Goal: Check status

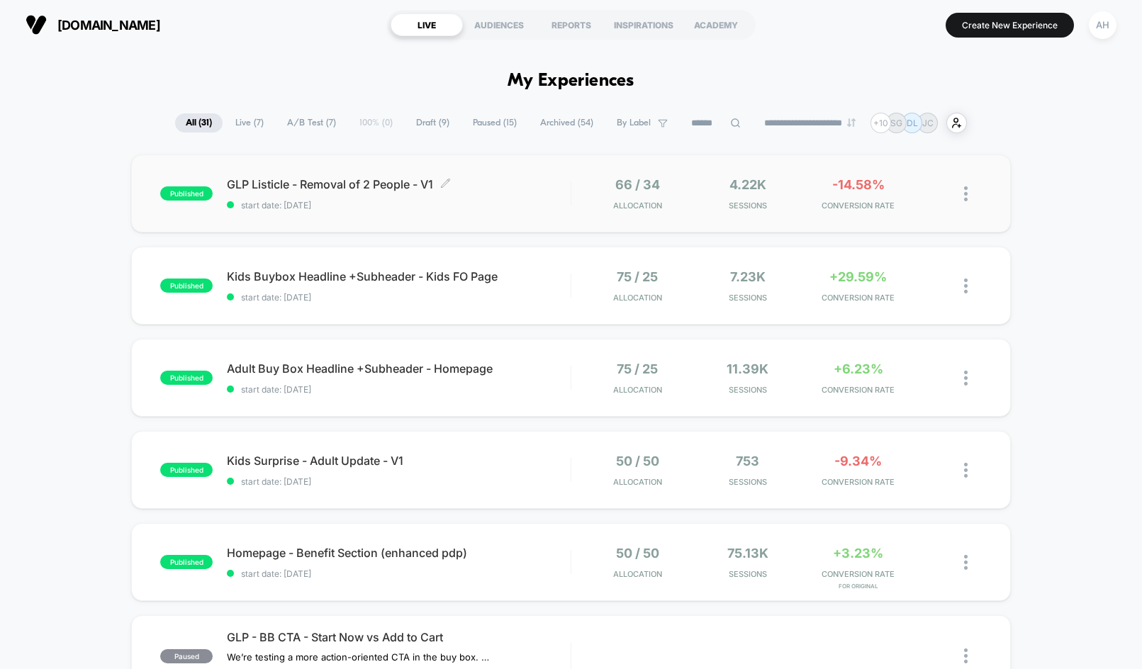
click at [522, 208] on span "start date: [DATE]" at bounding box center [398, 205] width 343 height 11
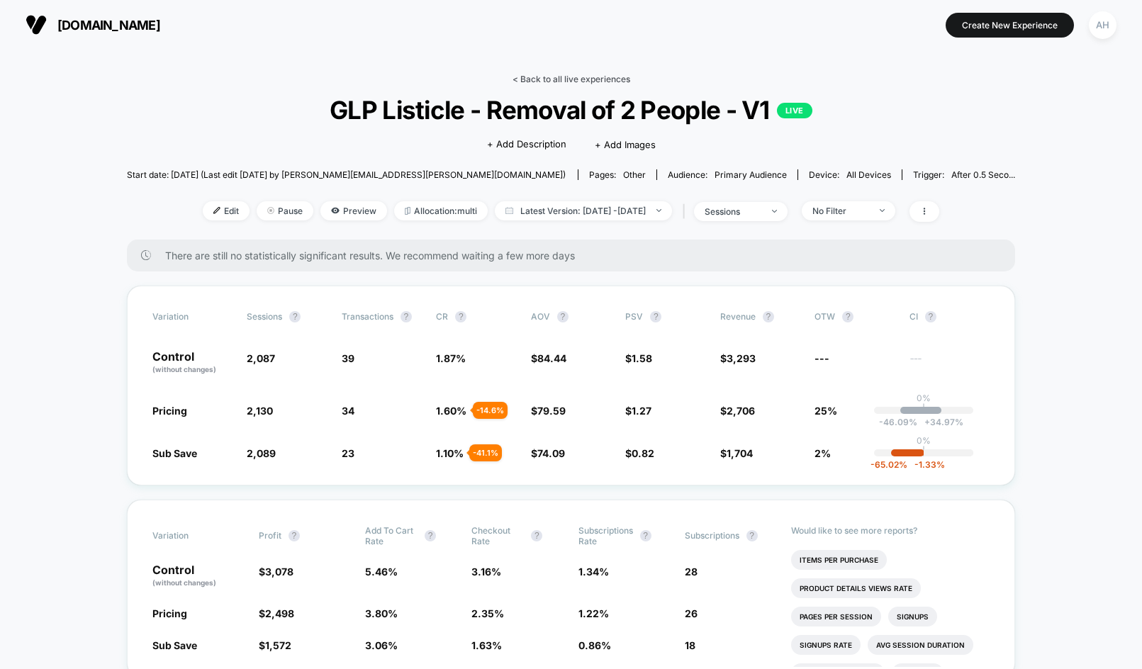
click at [547, 76] on link "< Back to all live experiences" at bounding box center [572, 79] width 118 height 11
